Goal: Task Accomplishment & Management: Manage account settings

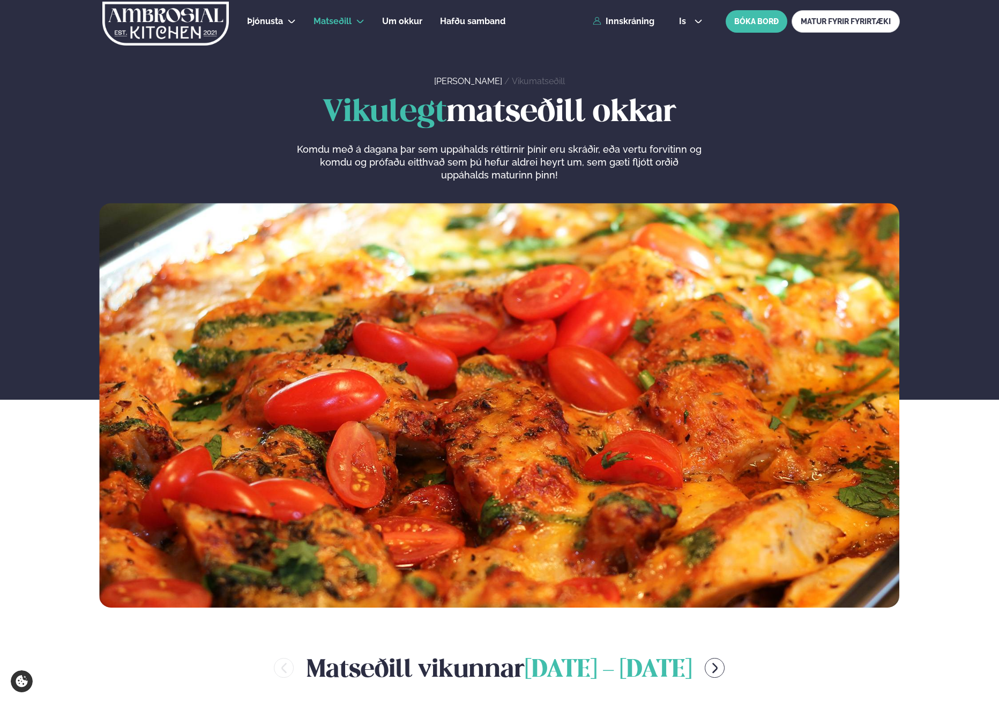
click at [629, 27] on div "Þjónusta Hádegismatur fyrir fyrirtæki Fyrirtækja veitingar Einkapartý Matseðill…" at bounding box center [500, 21] width 864 height 43
click at [629, 17] on link "Innskráning" at bounding box center [624, 22] width 62 height 10
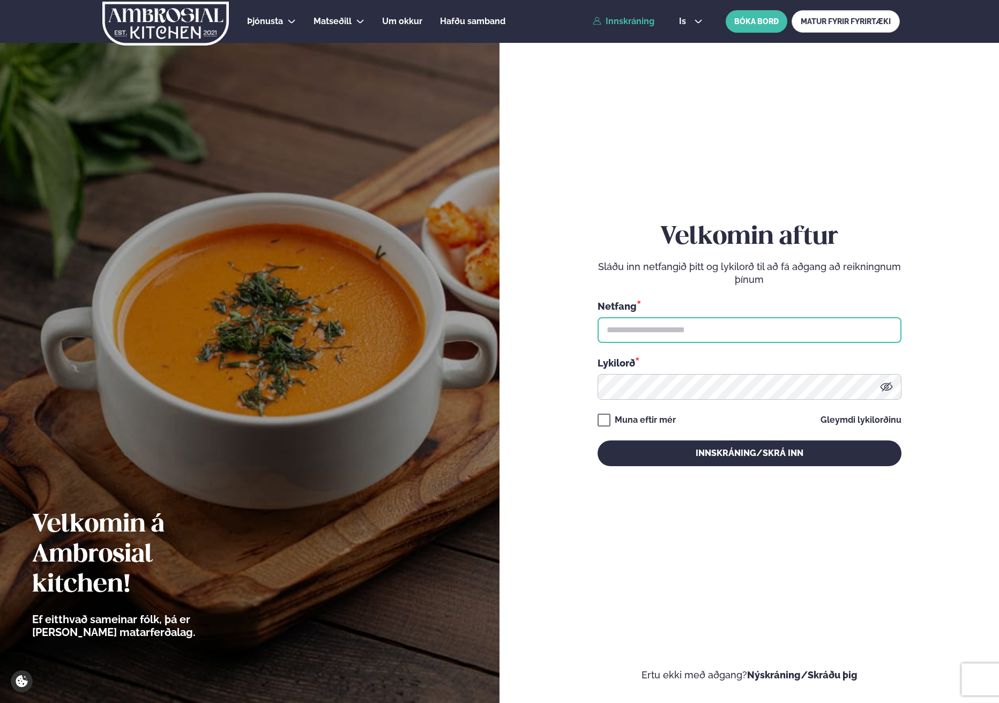
click at [699, 319] on input "text" at bounding box center [749, 330] width 304 height 26
click at [688, 323] on input "text" at bounding box center [749, 330] width 304 height 26
type input "**********"
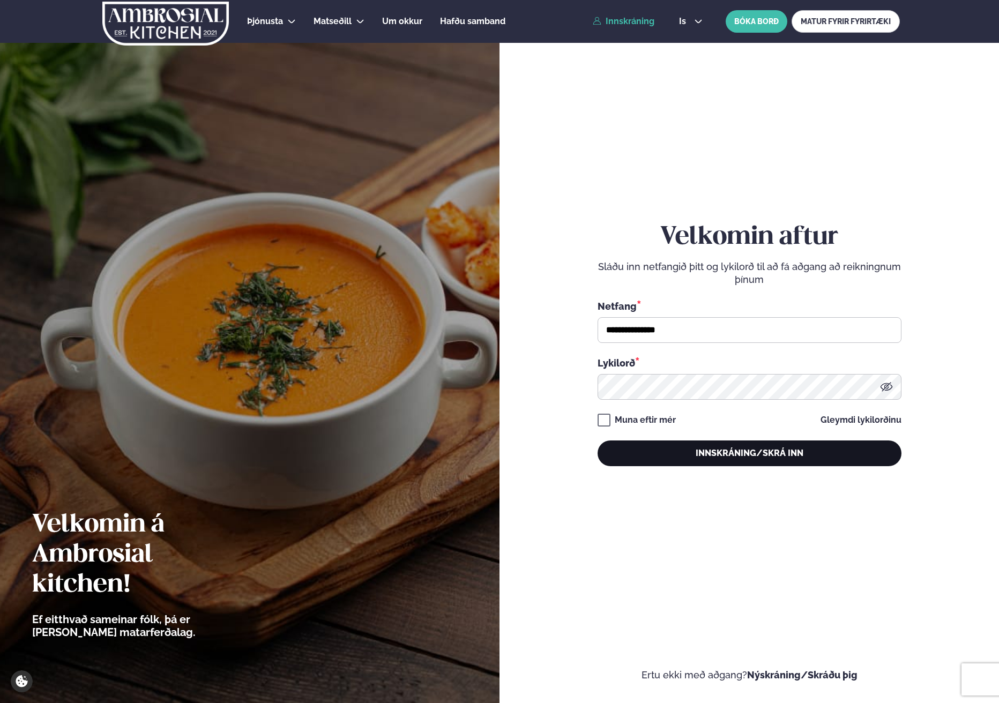
click at [702, 450] on button "Innskráning/Skrá inn" at bounding box center [749, 453] width 304 height 26
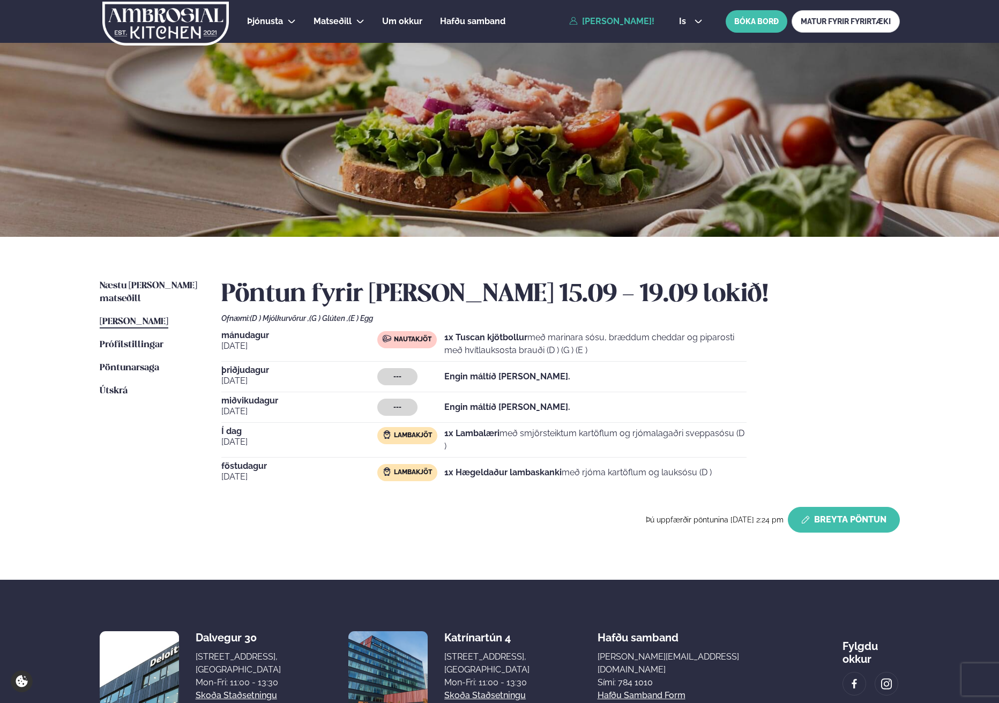
click at [817, 516] on button "Breyta Pöntun" at bounding box center [844, 520] width 112 height 26
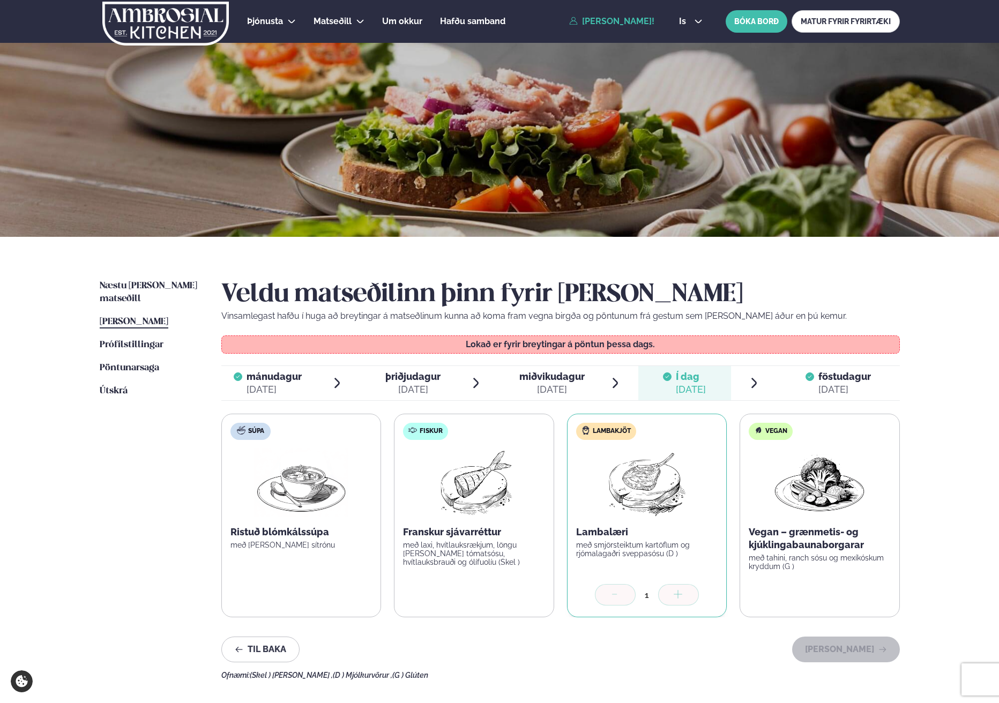
click at [802, 394] on span "föstudagur fös. [DATE]" at bounding box center [838, 383] width 122 height 34
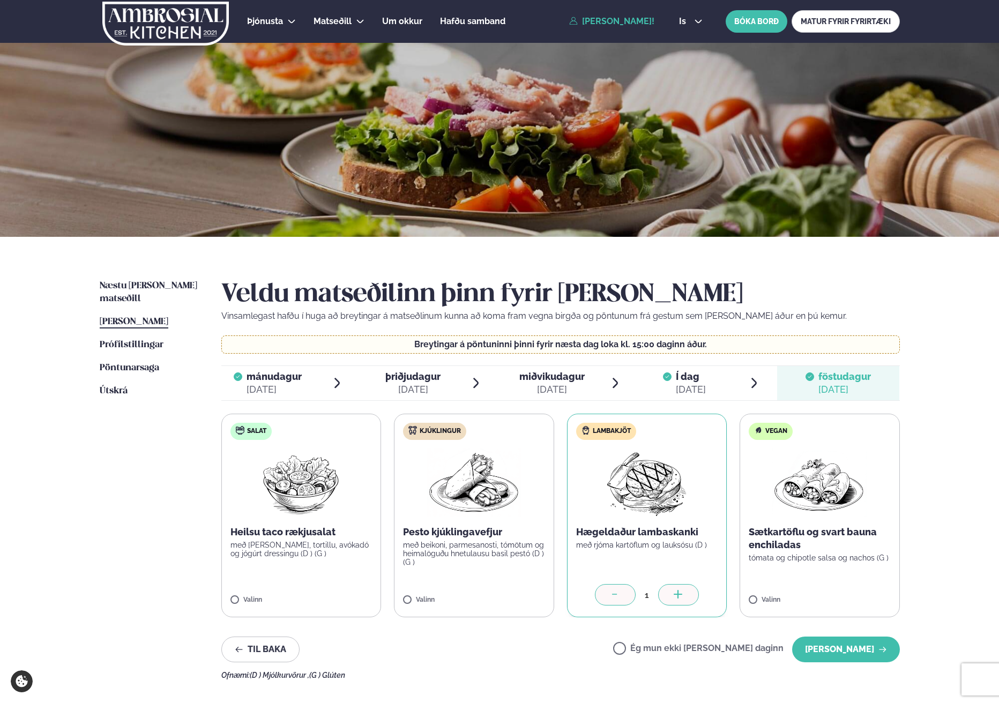
click at [614, 599] on icon at bounding box center [615, 595] width 11 height 11
click at [657, 645] on label "Ég mun ekki [PERSON_NAME] daginn" at bounding box center [698, 649] width 170 height 11
click at [831, 642] on button "[PERSON_NAME]" at bounding box center [846, 649] width 108 height 26
